Goal: Communication & Community: Answer question/provide support

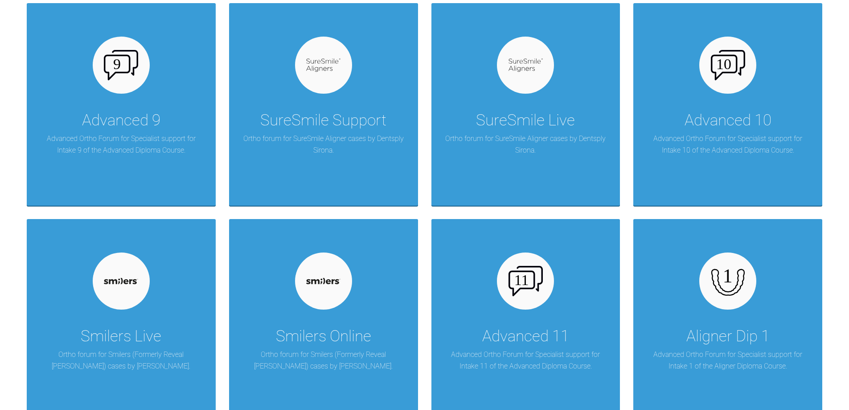
scroll to position [1114, 0]
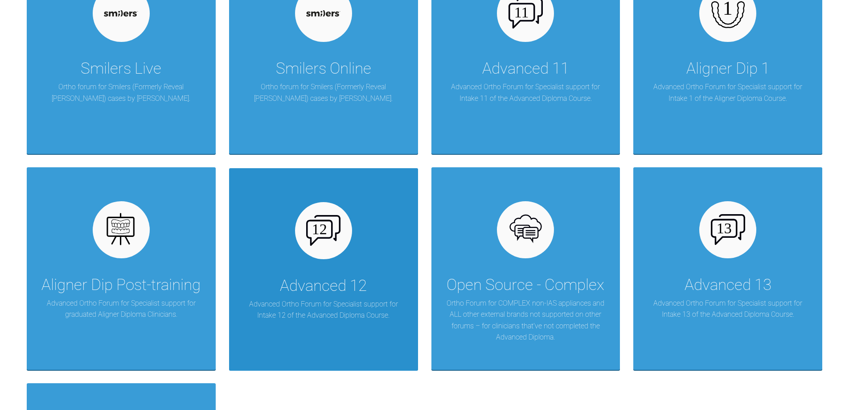
click at [333, 213] on div at bounding box center [323, 230] width 57 height 57
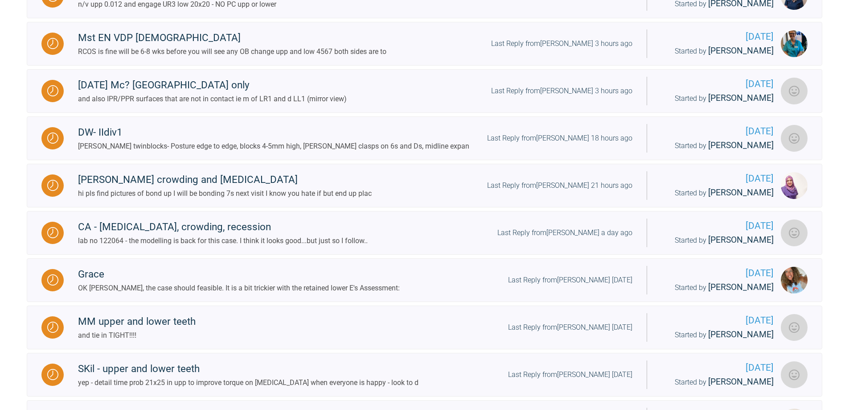
scroll to position [806, 0]
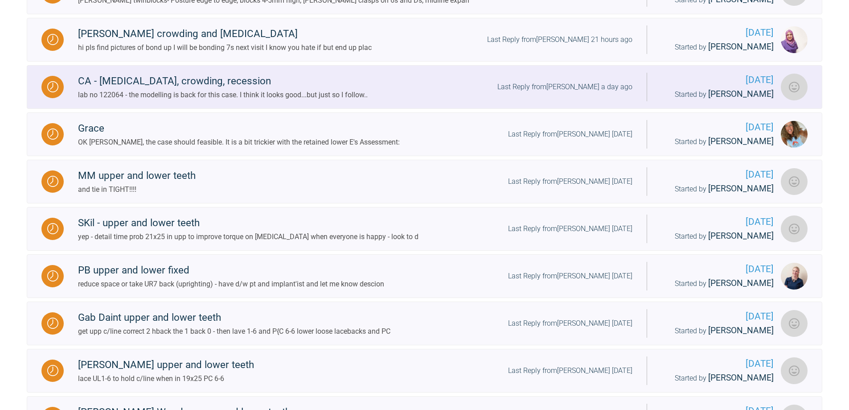
click at [576, 93] on div "Last Reply from [PERSON_NAME] a day ago" at bounding box center [564, 87] width 135 height 12
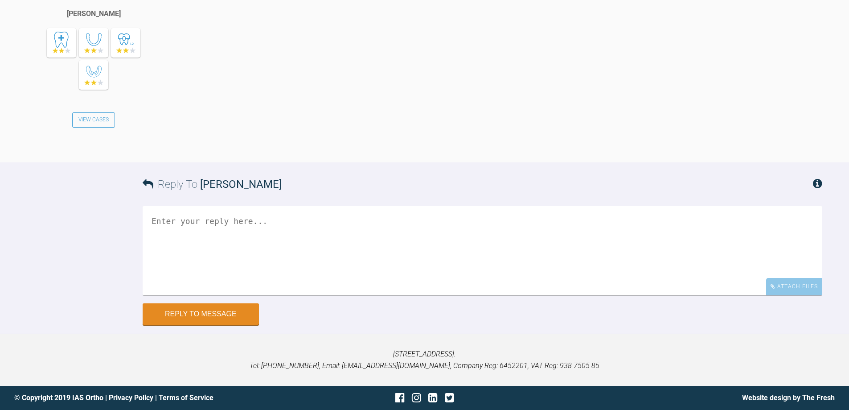
scroll to position [3158, 0]
click at [345, 231] on textarea at bounding box center [483, 250] width 680 height 89
click at [218, 220] on textarea "the lab will hace pecified when IPR is undertaken" at bounding box center [483, 250] width 680 height 89
click at [291, 222] on textarea "the lab will have specified when IPR is undertaken" at bounding box center [483, 250] width 680 height 89
click at [439, 220] on textarea "the lab will have specified when and how much IPR is undertaken" at bounding box center [483, 250] width 680 height 89
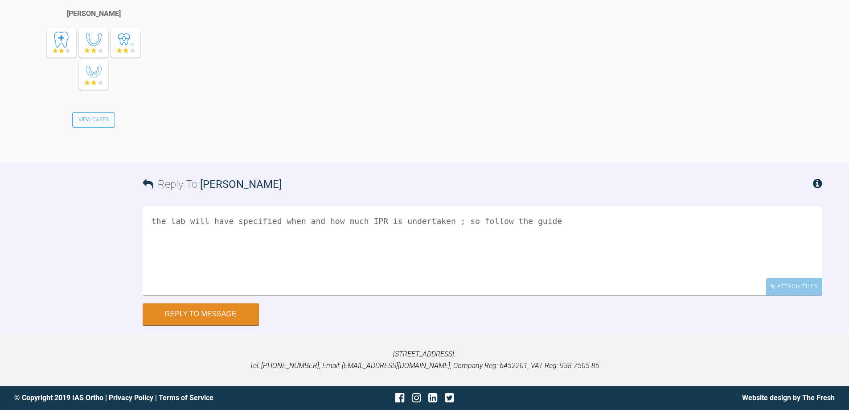
scroll to position [3068, 0]
click at [532, 295] on textarea "the lab will have specified when and how much IPR is undertaken ; so follow the…" at bounding box center [483, 250] width 680 height 89
click at [186, 295] on textarea "the lab will have specified when and how much IPR is undertaken ; so follow the…" at bounding box center [483, 250] width 680 height 89
click at [195, 295] on textarea "the lab will have specified when and how much IPR is undertaken ; so follow the…" at bounding box center [483, 250] width 680 height 89
click at [434, 295] on textarea "the lab will have specified when and how much IPR is undertaken ; so follow the…" at bounding box center [483, 250] width 680 height 89
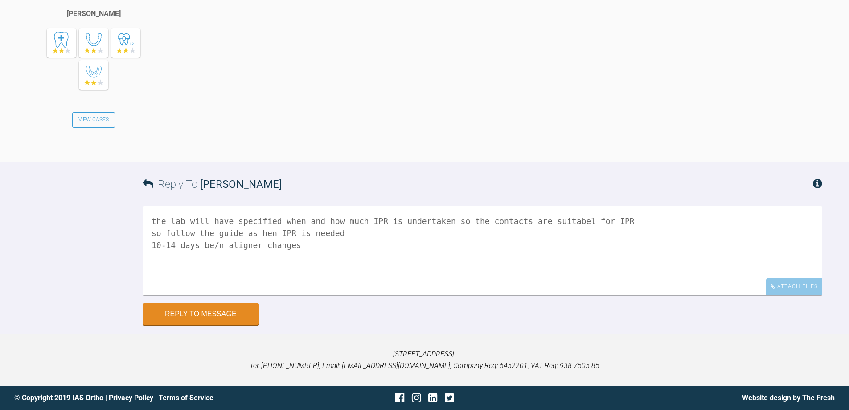
click at [253, 295] on textarea "the lab will have specified when and how much IPR is undertaken so the contacts…" at bounding box center [483, 250] width 680 height 89
click at [345, 295] on textarea "the lab will have specified when and how much IPR is undertaken so the contacts…" at bounding box center [483, 250] width 680 height 89
click at [286, 295] on textarea "the lab will have specified when and how much IPR is undertaken so the contacts…" at bounding box center [483, 250] width 680 height 89
click at [358, 295] on textarea "the lab will have specified when and how much IPR is undertaken so the contacts…" at bounding box center [483, 250] width 680 height 89
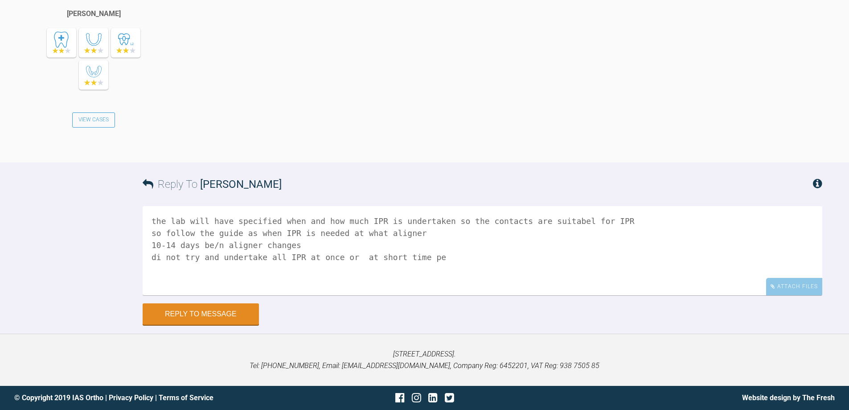
click at [269, 295] on textarea "the lab will have specified when and how much IPR is undertaken so the contacts…" at bounding box center [483, 250] width 680 height 89
click at [155, 295] on textarea "the lab will have specified when and how much IPR is undertaken so the contacts…" at bounding box center [483, 250] width 680 height 89
click at [353, 295] on textarea "the lab will have specified when and how much IPR is undertaken so the contacts…" at bounding box center [483, 250] width 680 height 89
click at [399, 295] on textarea "the lab will have specified when and how much IPR is undertaken so the contacts…" at bounding box center [483, 250] width 680 height 89
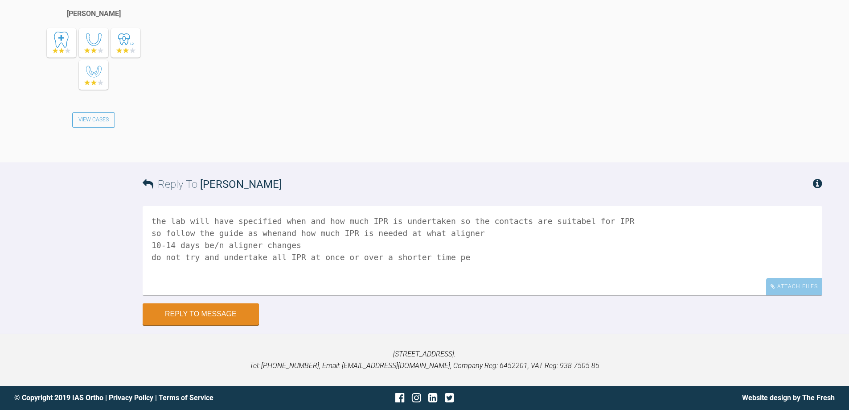
click at [439, 295] on textarea "the lab will have specified when and how much IPR is undertaken so the contacts…" at bounding box center [483, 250] width 680 height 89
type textarea "the lab will have specified when and how much IPR is undertaken so the contacts…"
click at [197, 309] on button "Reply to Message" at bounding box center [201, 314] width 116 height 21
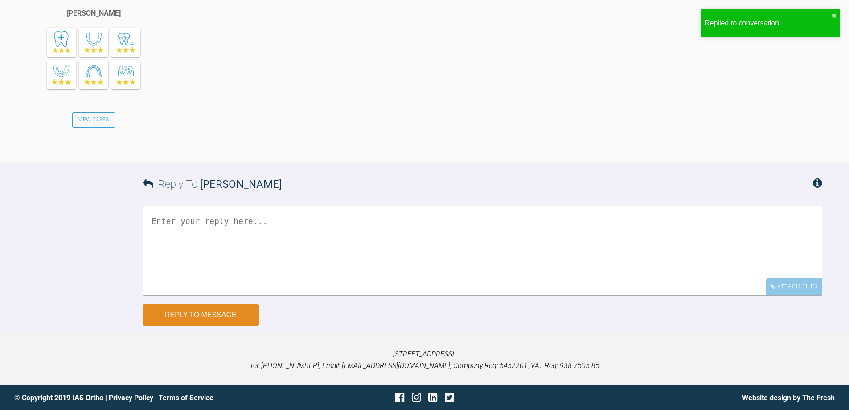
scroll to position [3472, 0]
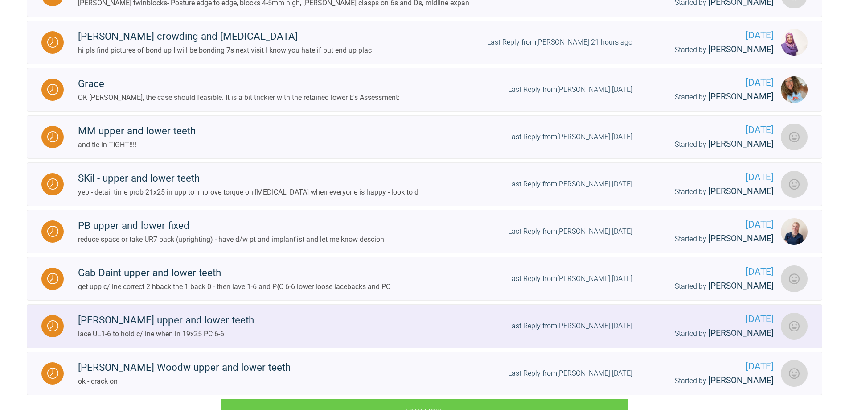
scroll to position [761, 0]
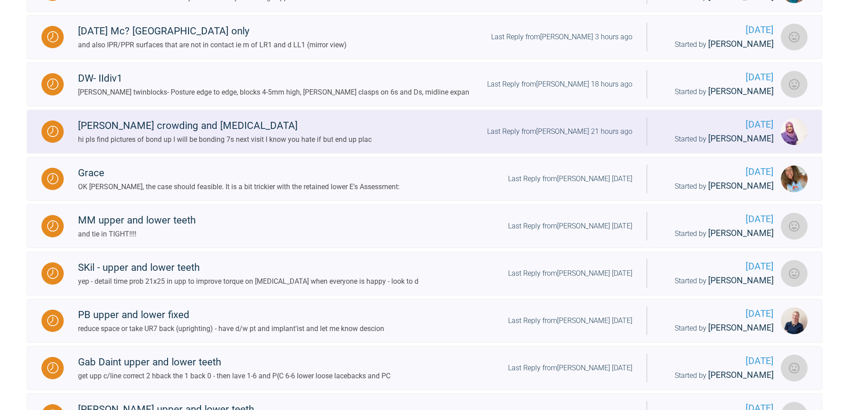
click at [565, 137] on div "Last Reply from [PERSON_NAME] 21 hours ago" at bounding box center [559, 132] width 145 height 12
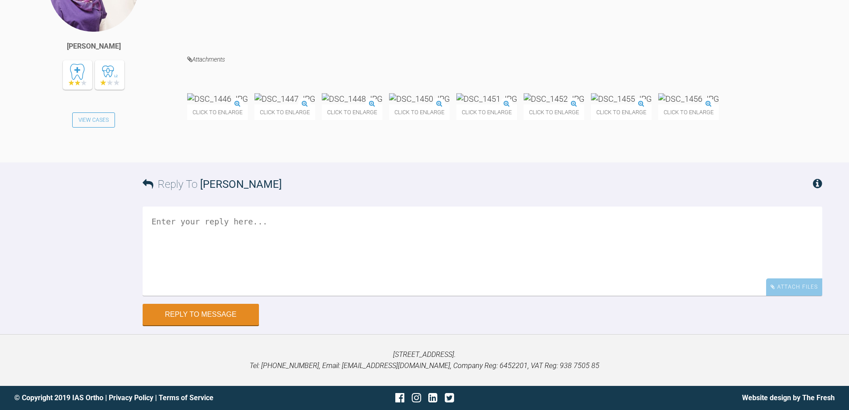
scroll to position [4316, 0]
click at [223, 231] on textarea at bounding box center [483, 250] width 680 height 89
click at [658, 104] on img at bounding box center [688, 98] width 61 height 11
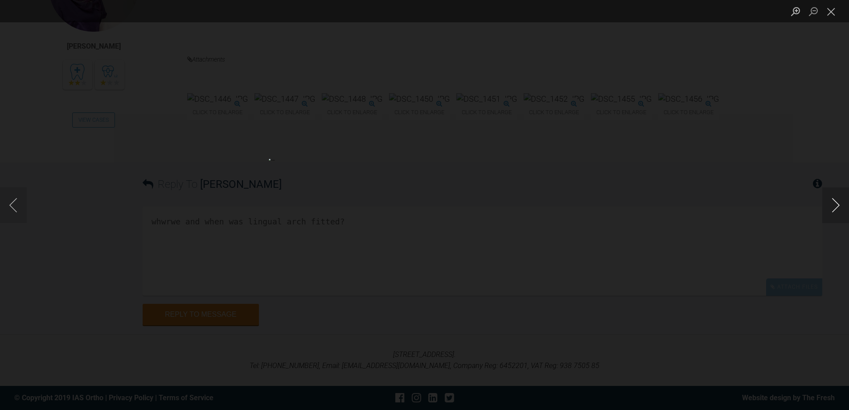
click at [836, 209] on button "Next image" at bounding box center [835, 205] width 27 height 36
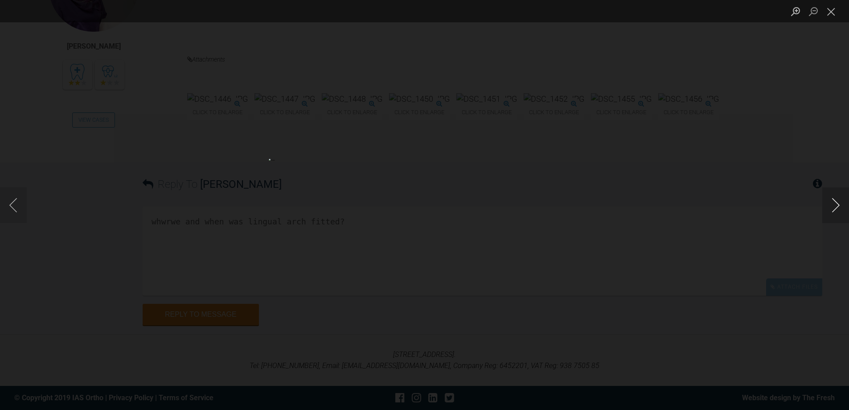
click at [836, 209] on button "Next image" at bounding box center [835, 205] width 27 height 36
click at [833, 9] on button "Close lightbox" at bounding box center [831, 12] width 18 height 16
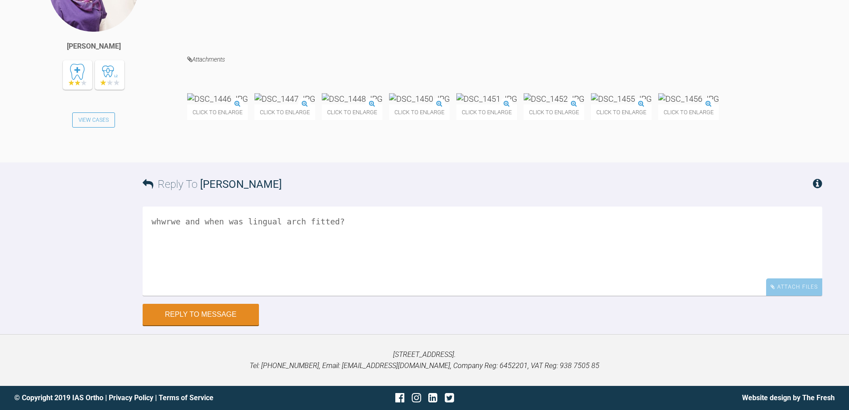
click at [394, 295] on textarea "whwrwe and when was lingual arch fitted?" at bounding box center [483, 250] width 680 height 89
click at [173, 295] on textarea "whwrwe and when was lingual arch fitted??" at bounding box center [483, 250] width 680 height 89
click at [261, 295] on textarea "where re images & when was lingual arch fitted??" at bounding box center [483, 250] width 680 height 89
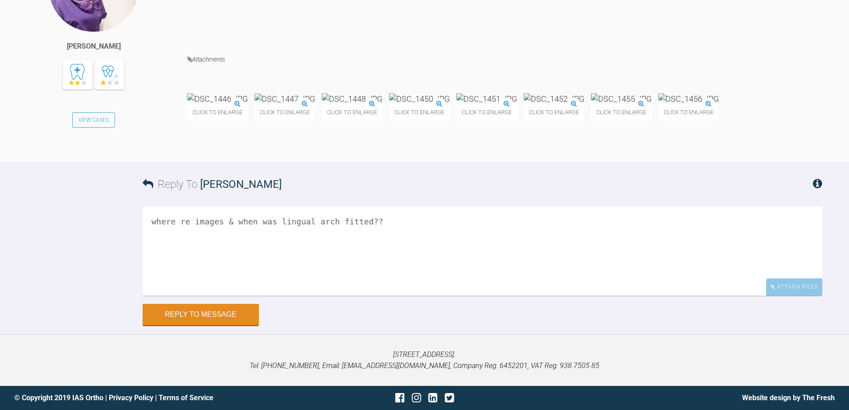
click at [220, 295] on textarea "where re images & when was lingual arch fitted??" at bounding box center [483, 250] width 680 height 89
click at [397, 295] on textarea "where re images of & when was lingual arch fitted??" at bounding box center [483, 250] width 680 height 89
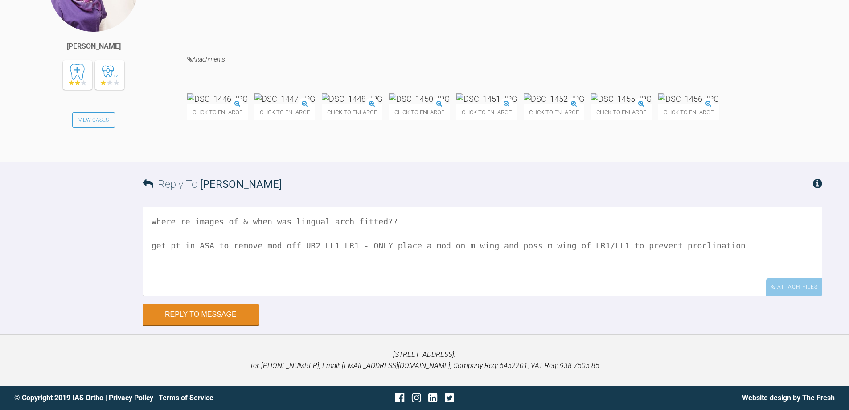
click at [210, 295] on textarea "where re images of & when was lingual arch fitted?? get pt in ASA to remove mod…" at bounding box center [483, 250] width 680 height 89
click at [351, 295] on textarea "where re images of & when was lingual arch fitted?? get pt in [GEOGRAPHIC_DATA]…" at bounding box center [483, 250] width 680 height 89
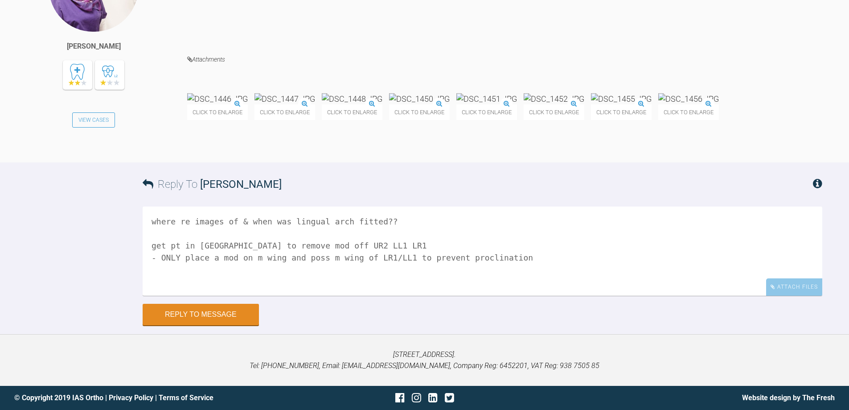
click at [505, 295] on textarea "where re images of & when was lingual arch fitted?? get pt in [GEOGRAPHIC_DATA]…" at bounding box center [483, 250] width 680 height 89
click at [444, 295] on textarea "where re images of & when was lingual arch fitted?? get pt in [GEOGRAPHIC_DATA]…" at bounding box center [483, 250] width 680 height 89
click at [554, 295] on textarea "where re images of & when was lingual arch fitted?? get pt in [GEOGRAPHIC_DATA]…" at bounding box center [483, 250] width 680 height 89
click at [192, 104] on img at bounding box center [217, 98] width 61 height 11
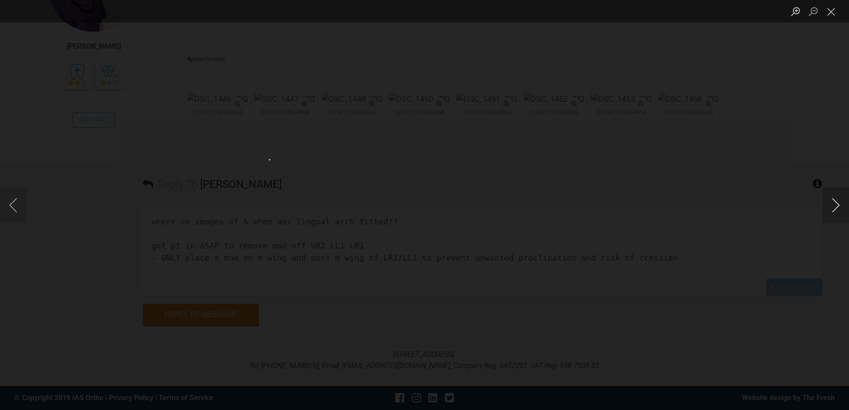
click at [833, 205] on button "Next image" at bounding box center [835, 205] width 27 height 36
click at [14, 205] on button "Previous image" at bounding box center [13, 205] width 27 height 36
click at [836, 204] on button "Next image" at bounding box center [835, 205] width 27 height 36
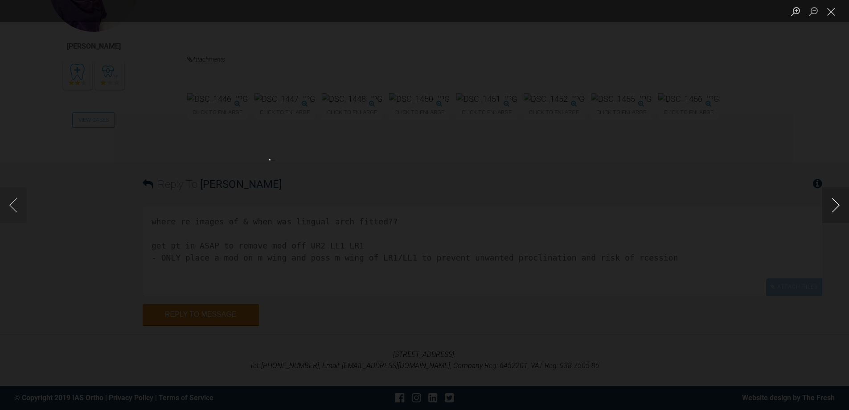
click at [836, 204] on button "Next image" at bounding box center [835, 205] width 27 height 36
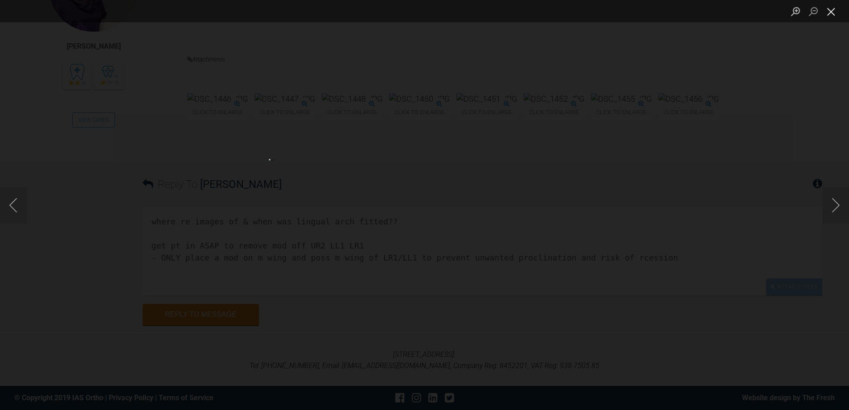
click at [837, 4] on button "Close lightbox" at bounding box center [831, 12] width 18 height 16
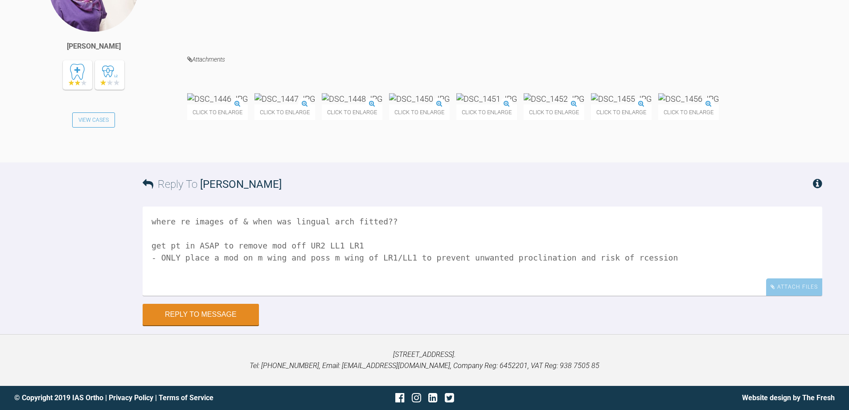
click at [517, 104] on img at bounding box center [486, 98] width 61 height 11
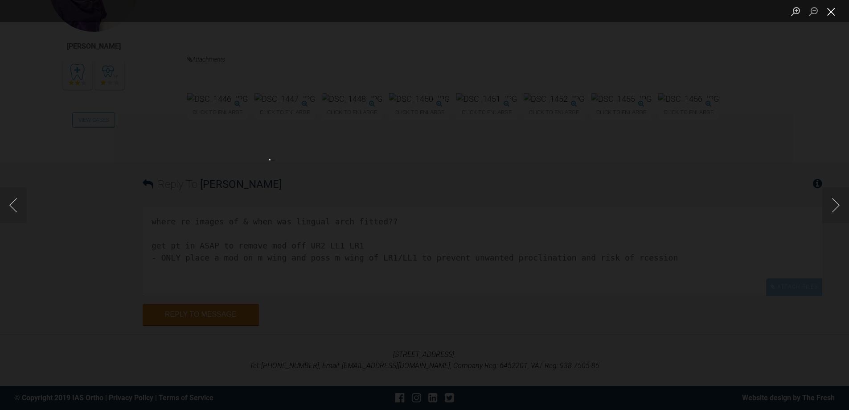
click at [837, 16] on button "Close lightbox" at bounding box center [831, 12] width 18 height 16
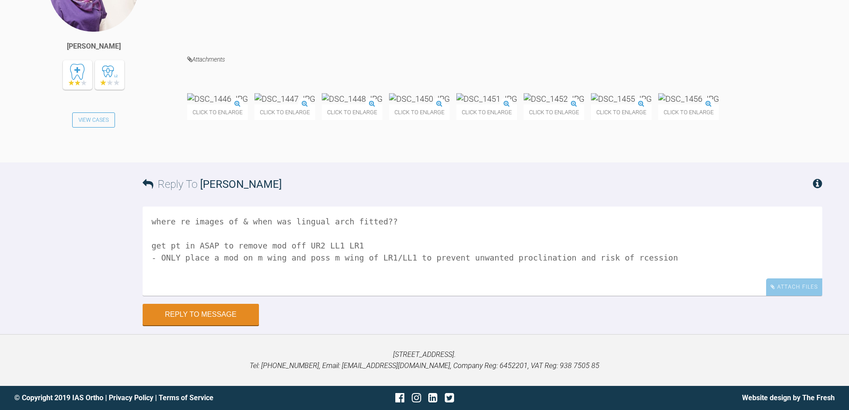
scroll to position [4316, 0]
click at [601, 257] on textarea "where re images of & when was lingual arch fitted?? get pt in ASAP to remove mo…" at bounding box center [483, 250] width 680 height 89
click at [649, 260] on textarea "where re images of & when was lingual arch fitted?? get pt in ASAP to remove mo…" at bounding box center [483, 250] width 680 height 89
click at [450, 93] on img at bounding box center [419, 98] width 61 height 11
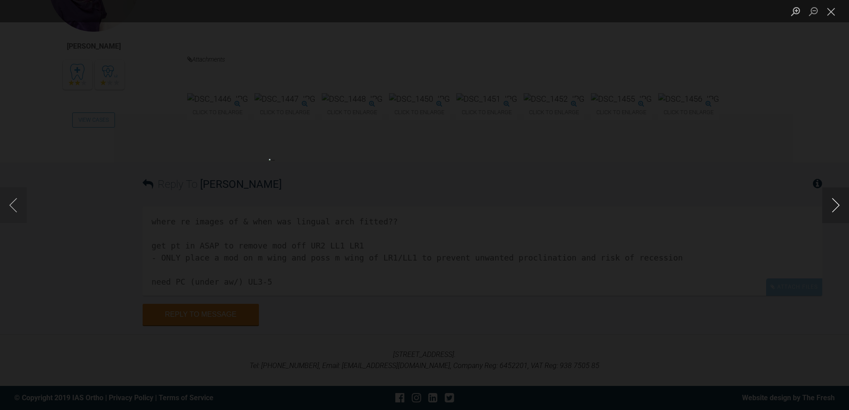
click at [835, 210] on button "Next image" at bounding box center [835, 205] width 27 height 36
click at [834, 14] on button "Close lightbox" at bounding box center [831, 12] width 18 height 16
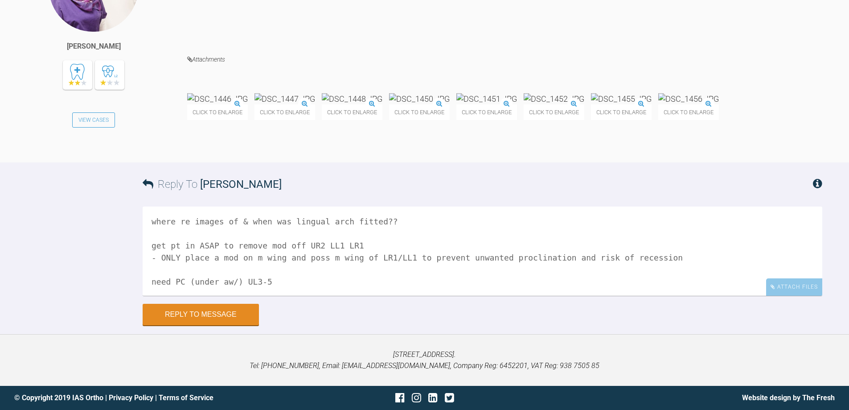
click at [277, 295] on textarea "where re images of & when was lingual arch fitted?? get pt in ASAP to remove mo…" at bounding box center [483, 250] width 680 height 89
click at [276, 295] on textarea "where re images of & when was lingual arch fitted?? get pt in ASAP to remove mo…" at bounding box center [483, 250] width 680 height 89
click at [296, 295] on textarea "where re images of & when was lingual arch fitted?? get pt in ASAP to remove mo…" at bounding box center [483, 250] width 680 height 89
click at [176, 265] on textarea "where re images of & when was lingual arch fitted?? get pt in ASAP to remove mo…" at bounding box center [483, 250] width 680 height 89
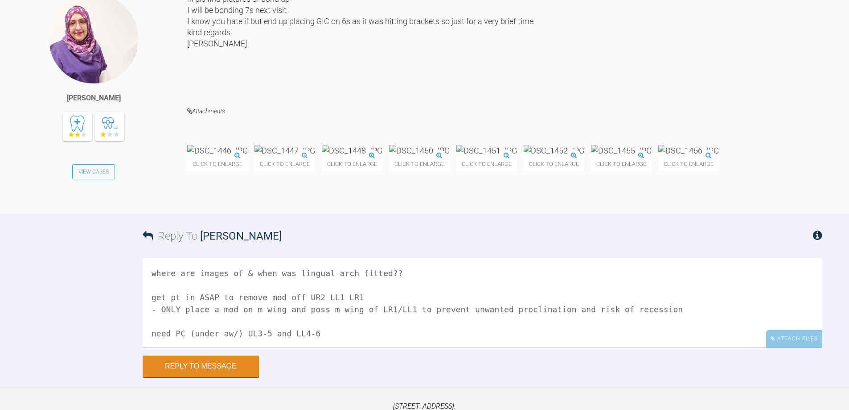
scroll to position [4138, 0]
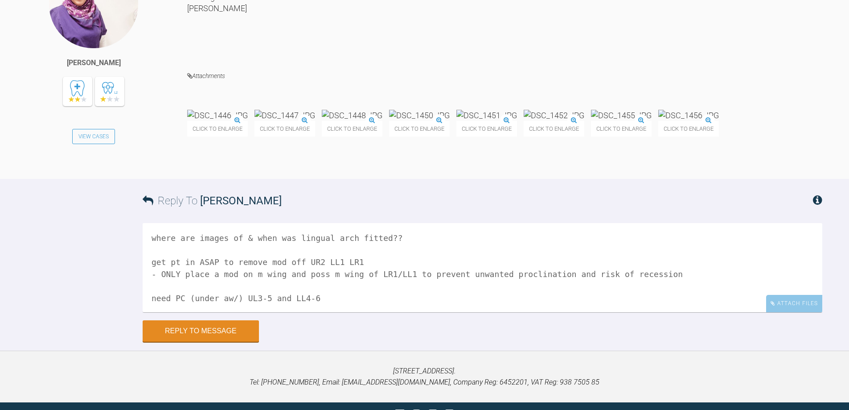
click at [658, 121] on img at bounding box center [688, 115] width 61 height 11
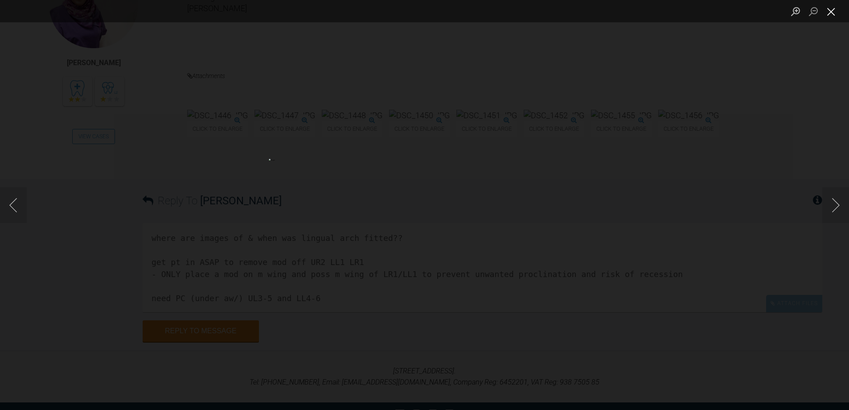
click at [832, 14] on button "Close lightbox" at bounding box center [831, 12] width 18 height 16
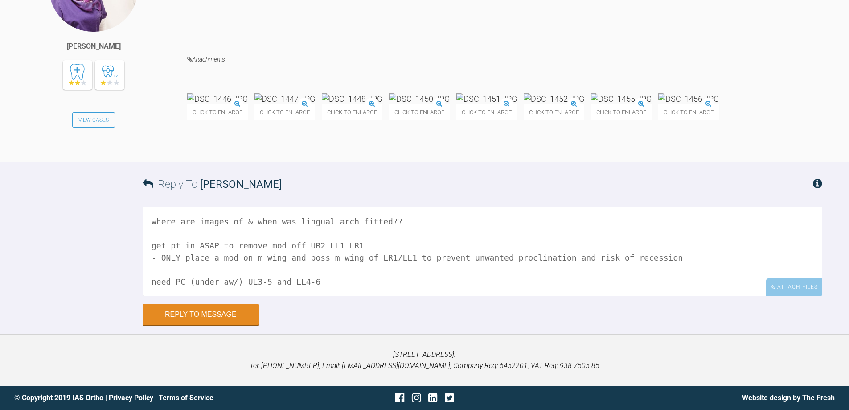
scroll to position [4316, 0]
click at [385, 284] on textarea "where are images of & when was lingual arch fitted?? get pt in ASAP to remove m…" at bounding box center [483, 250] width 680 height 89
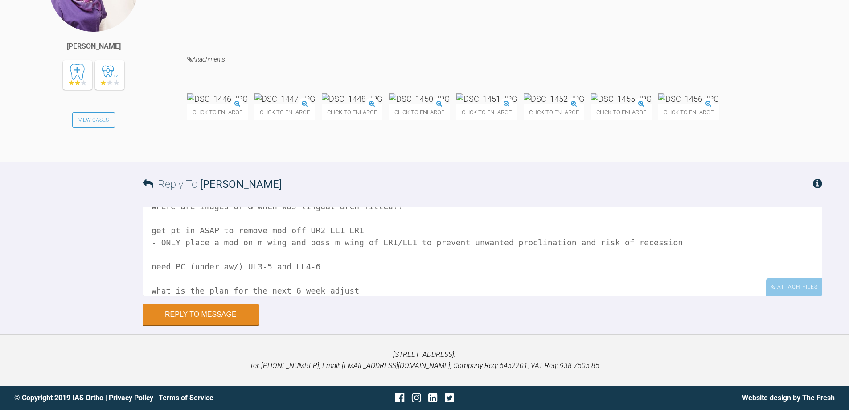
click at [283, 256] on textarea "where are images of & when was lingual arch fitted?? get pt in ASAP to remove m…" at bounding box center [483, 250] width 680 height 89
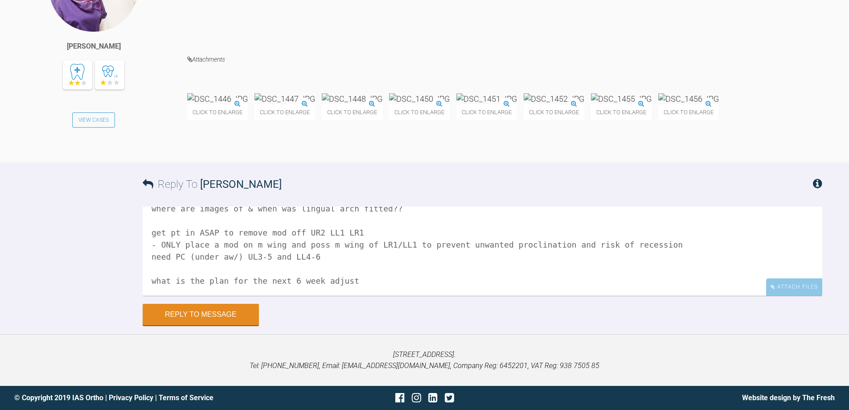
click at [275, 230] on textarea "where are images of & when was lingual arch fitted?? get pt in ASAP to remove m…" at bounding box center [483, 250] width 680 height 89
click at [168, 252] on textarea "where are images of & when was lingual arch fitted?? get pt in [GEOGRAPHIC_DATA…" at bounding box center [483, 250] width 680 height 89
click at [203, 278] on textarea "where are images of & when was lingual arch fitted?? get pt in [GEOGRAPHIC_DATA…" at bounding box center [483, 250] width 680 height 89
click at [224, 276] on textarea "where are images of & when was lingual arch fitted?? get pt in [GEOGRAPHIC_DATA…" at bounding box center [483, 250] width 680 height 89
type textarea "where are images of & when was lingual arch fitted?? get pt in [GEOGRAPHIC_DATA…"
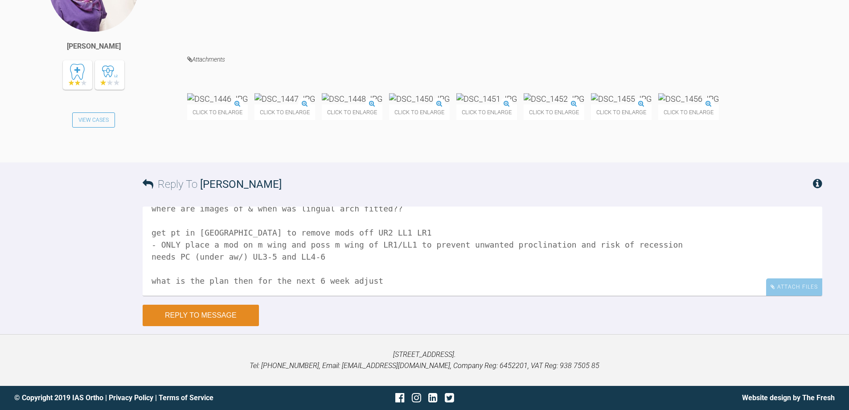
click at [209, 306] on button "Reply to Message" at bounding box center [201, 314] width 116 height 21
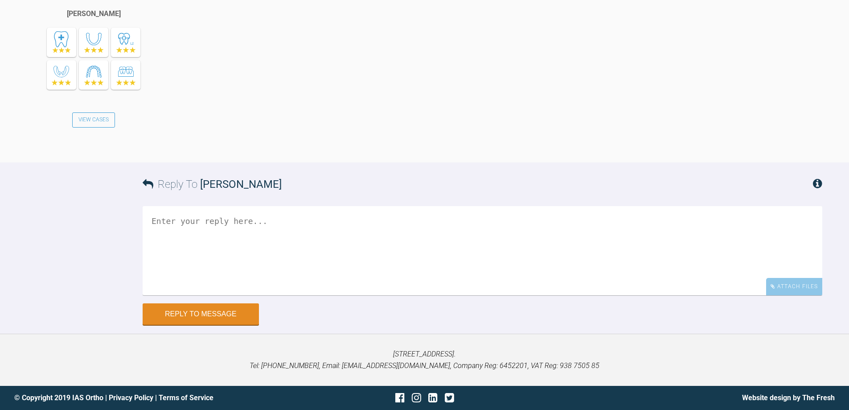
scroll to position [4630, 0]
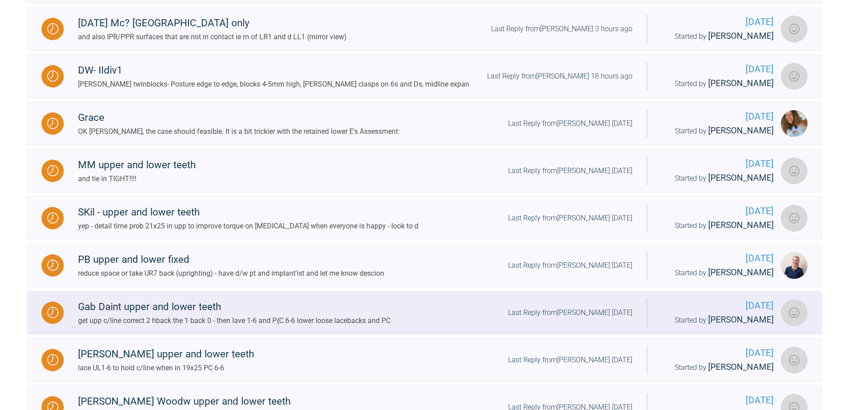
scroll to position [761, 0]
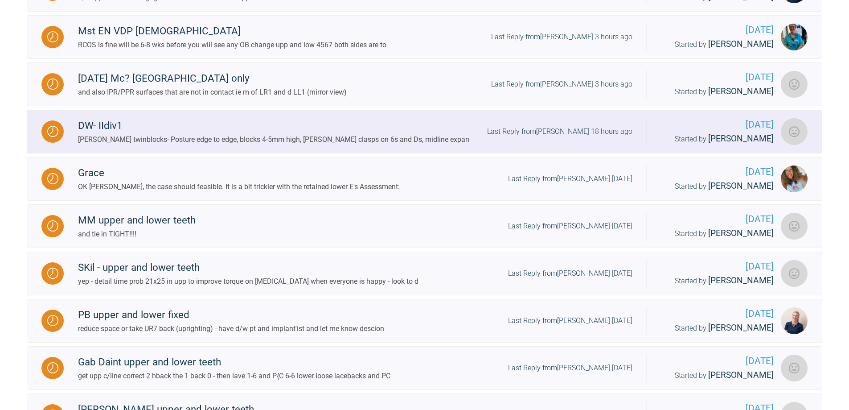
click at [558, 137] on div "Last Reply from [PERSON_NAME] 18 hours ago" at bounding box center [559, 132] width 145 height 12
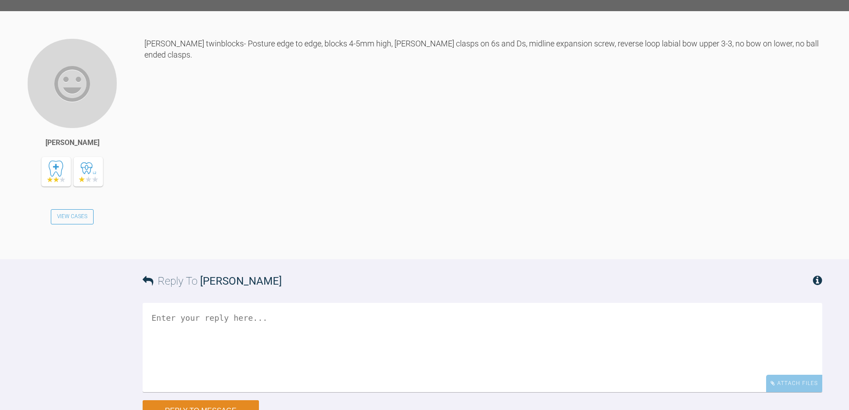
scroll to position [1614, 0]
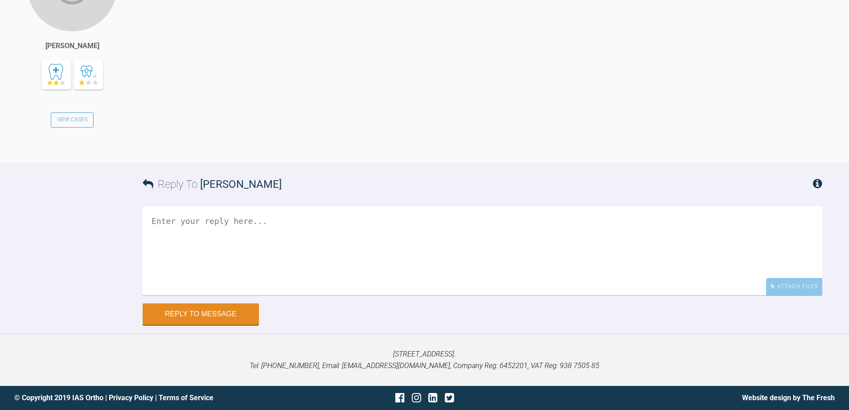
click at [371, 219] on textarea at bounding box center [483, 250] width 680 height 89
type textarea "all good - crack on"
click at [213, 315] on button "Reply to Message" at bounding box center [201, 314] width 116 height 21
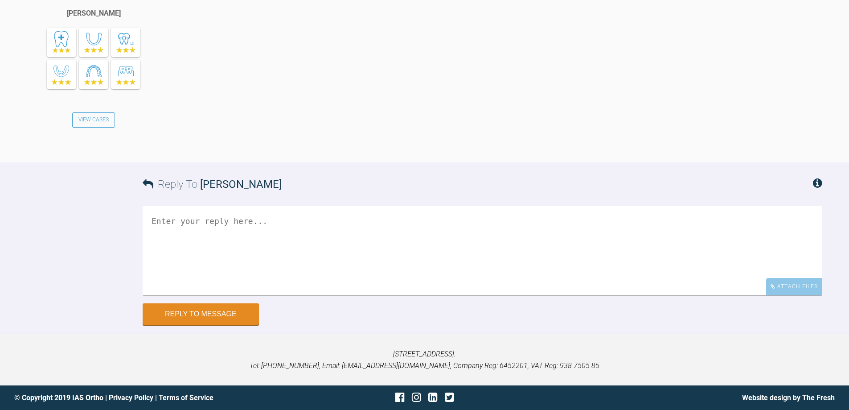
scroll to position [1928, 0]
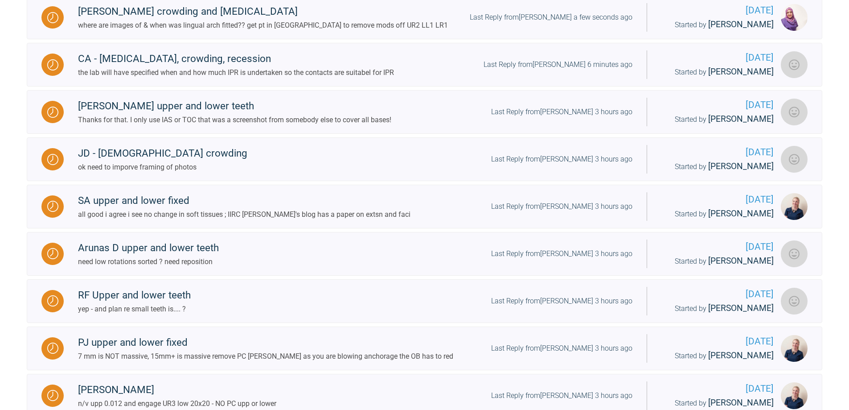
scroll to position [360, 0]
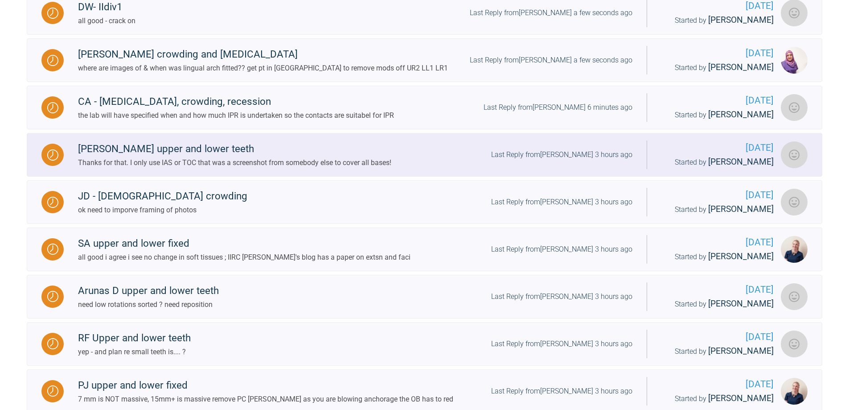
click at [550, 160] on div "Last Reply from [PERSON_NAME] 3 hours ago" at bounding box center [561, 155] width 141 height 12
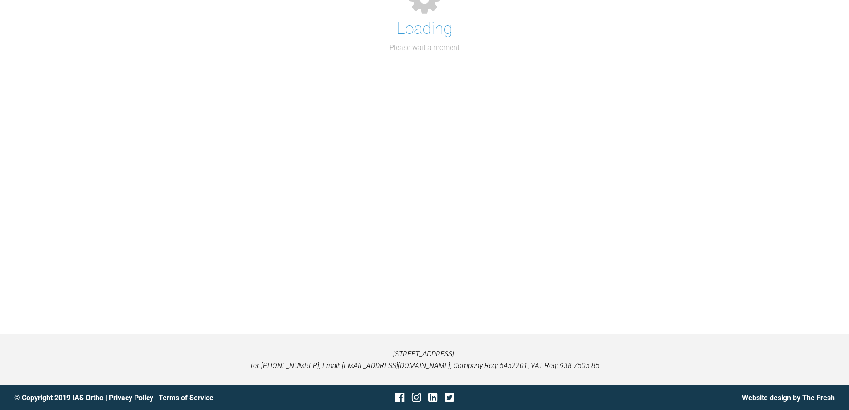
scroll to position [93, 0]
click at [550, 160] on div "Loading Please wait a moment" at bounding box center [424, 149] width 849 height 367
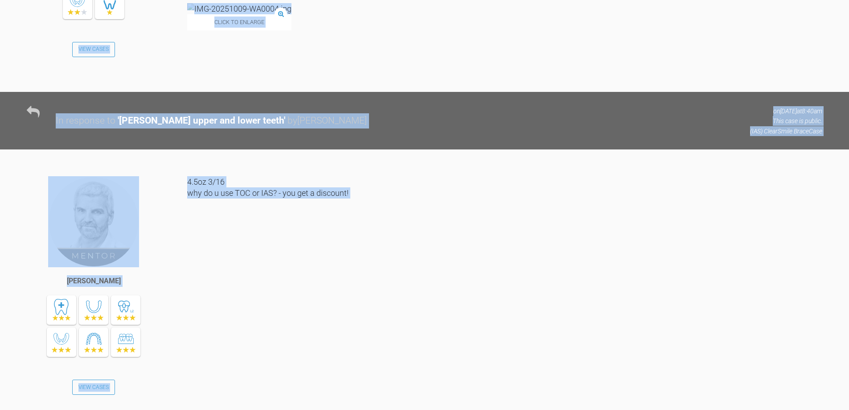
scroll to position [14114, 0]
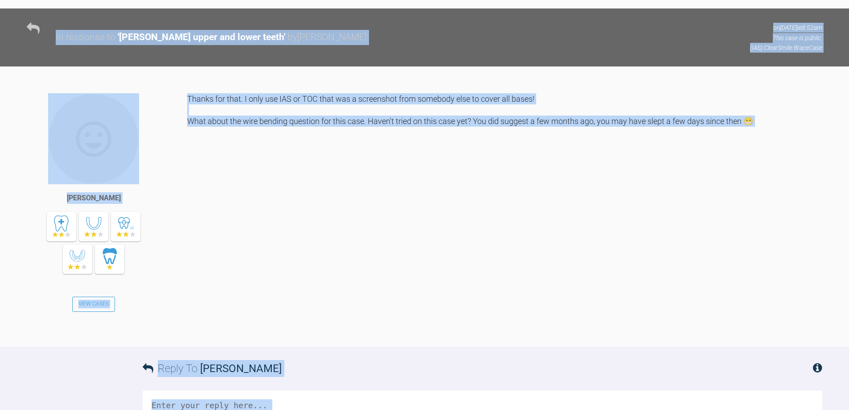
scroll to position [14426, 0]
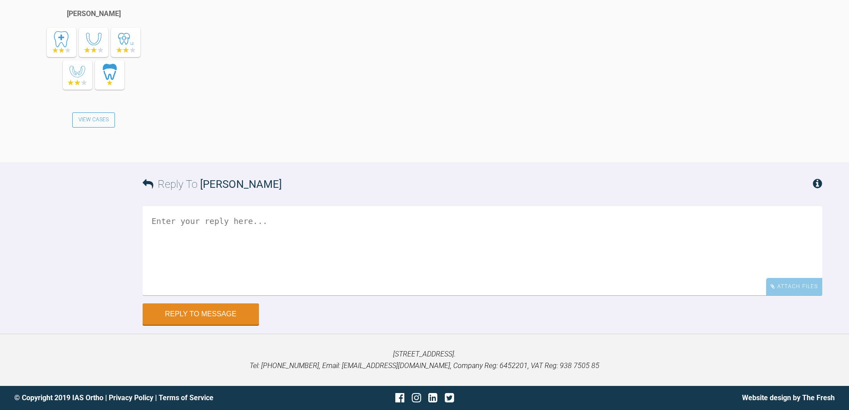
scroll to position [15103, 0]
click at [322, 217] on textarea at bounding box center [483, 250] width 680 height 89
drag, startPoint x: 190, startPoint y: 219, endPoint x: 148, endPoint y: 217, distance: 41.9
click at [148, 217] on textarea "then you nee dto start practisig s/s expandion/contraction" at bounding box center [483, 250] width 680 height 89
click at [249, 220] on textarea "need to start practisig s/s expandion/contraction" at bounding box center [483, 250] width 680 height 89
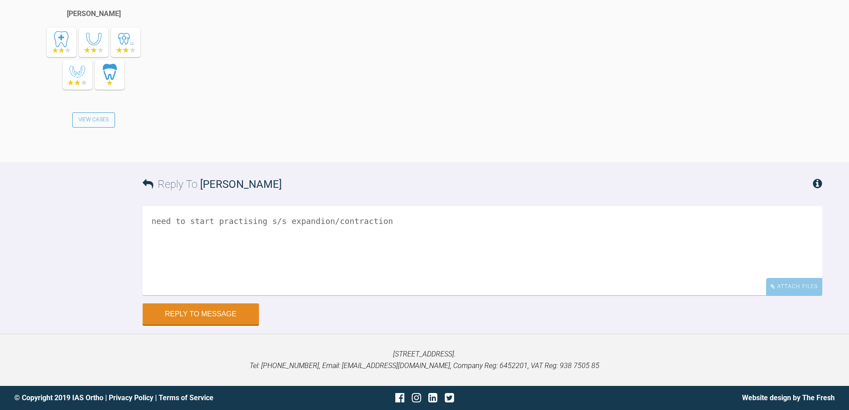
click at [280, 221] on textarea "need to start practising s/s expandion/contraction" at bounding box center [483, 250] width 680 height 89
click at [426, 217] on textarea "need to start practising s/s a/w expandion/contraction" at bounding box center [483, 250] width 680 height 89
type textarea "need to start practising s/s a/w expandion/contraction :-)"
click at [201, 316] on button "Reply to Message" at bounding box center [201, 314] width 116 height 21
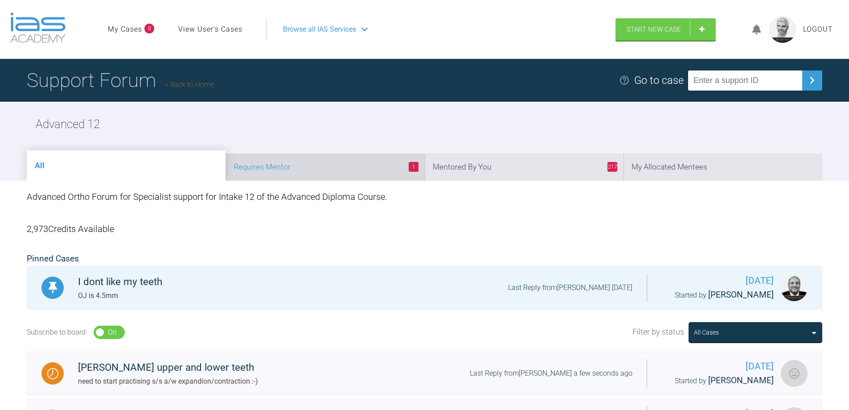
click at [352, 176] on li "1 Requires Mentor" at bounding box center [325, 166] width 199 height 27
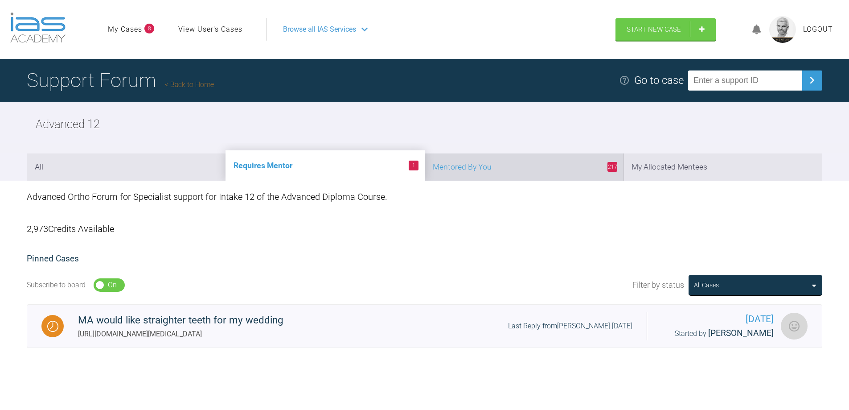
click at [519, 165] on li "217 Mentored By You" at bounding box center [524, 166] width 199 height 27
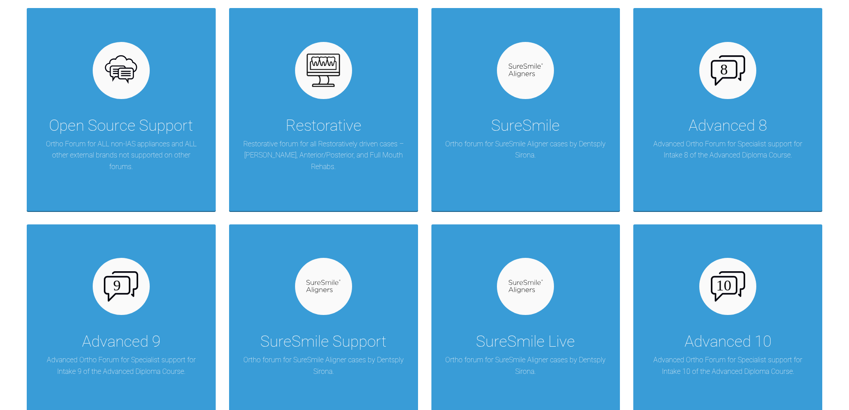
scroll to position [806, 0]
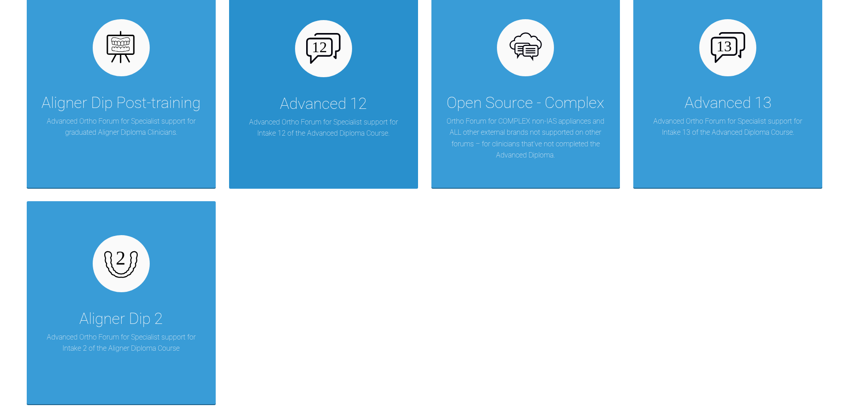
click at [325, 74] on div at bounding box center [323, 48] width 57 height 57
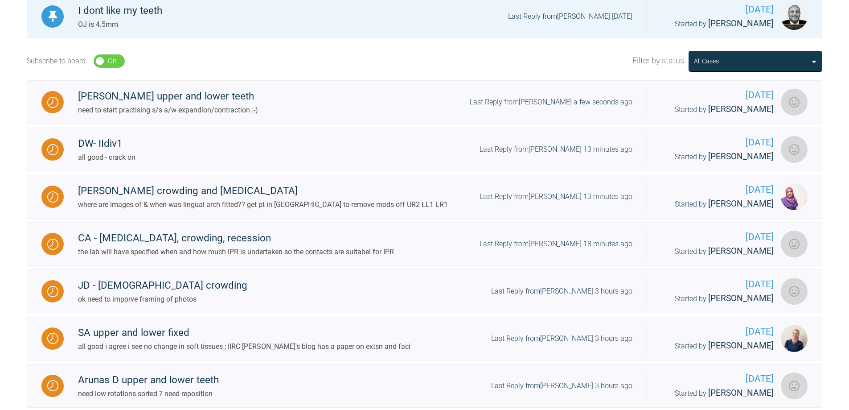
scroll to position [93, 0]
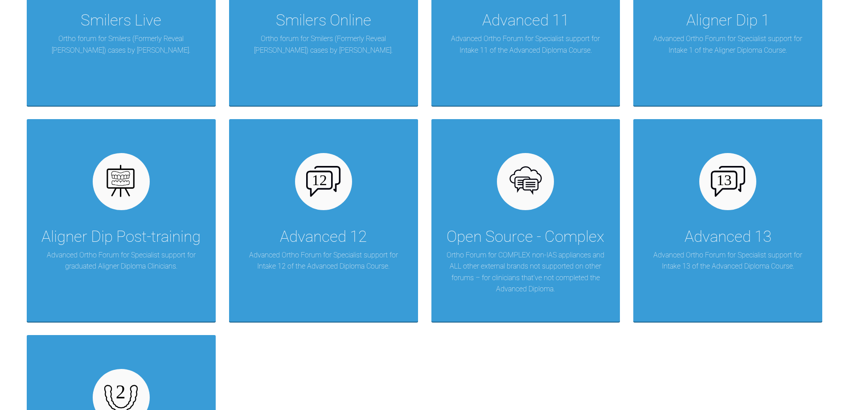
scroll to position [1341, 0]
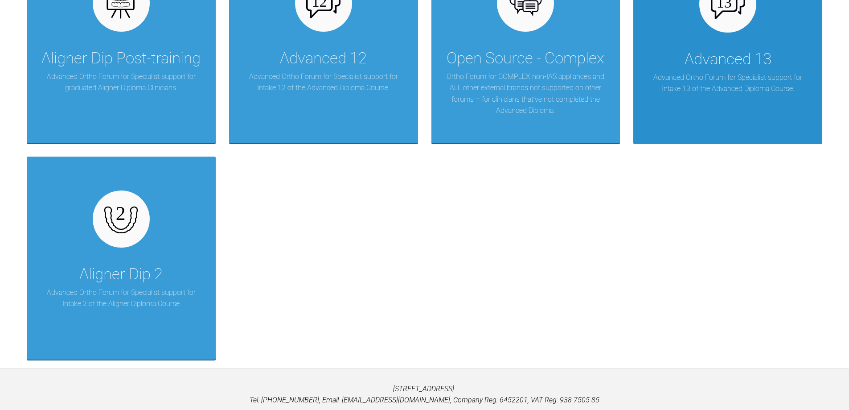
click at [686, 61] on div "Advanced 13" at bounding box center [728, 59] width 87 height 25
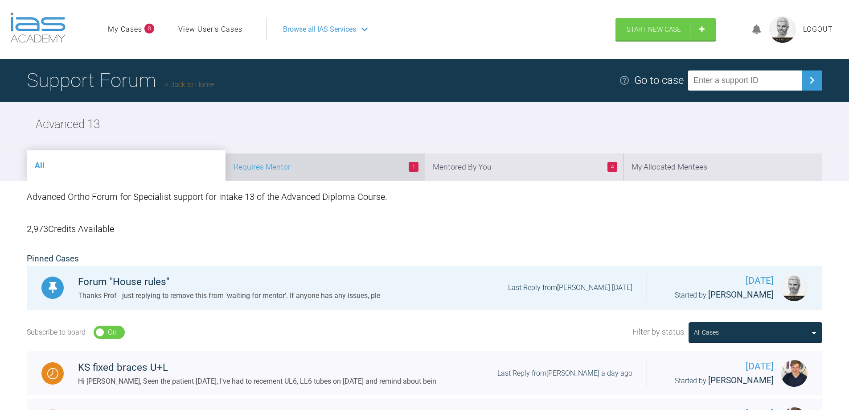
click at [354, 174] on li "1 Requires Mentor" at bounding box center [325, 166] width 199 height 27
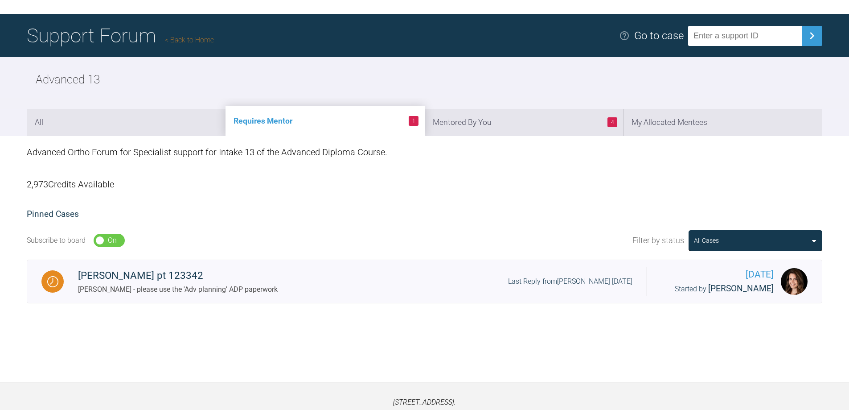
scroll to position [89, 0]
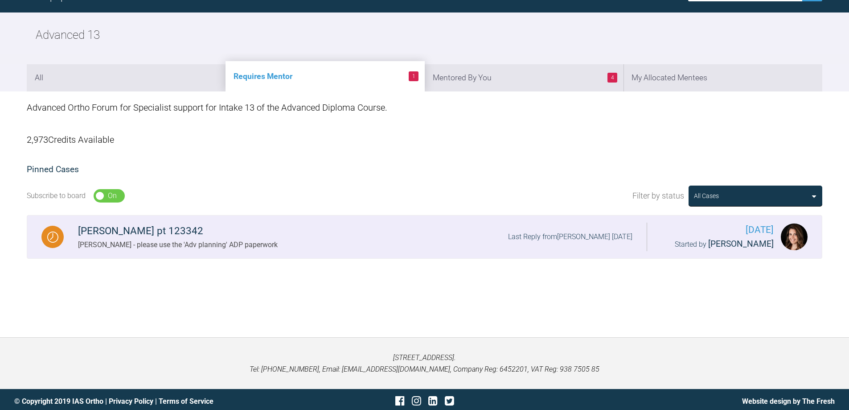
click at [224, 226] on div "[PERSON_NAME] pt 123342" at bounding box center [178, 231] width 200 height 16
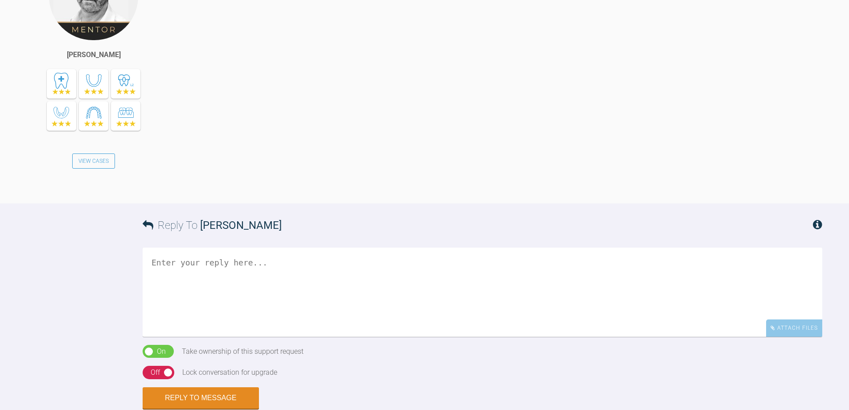
scroll to position [936, 0]
